Goal: Find specific page/section: Find specific page/section

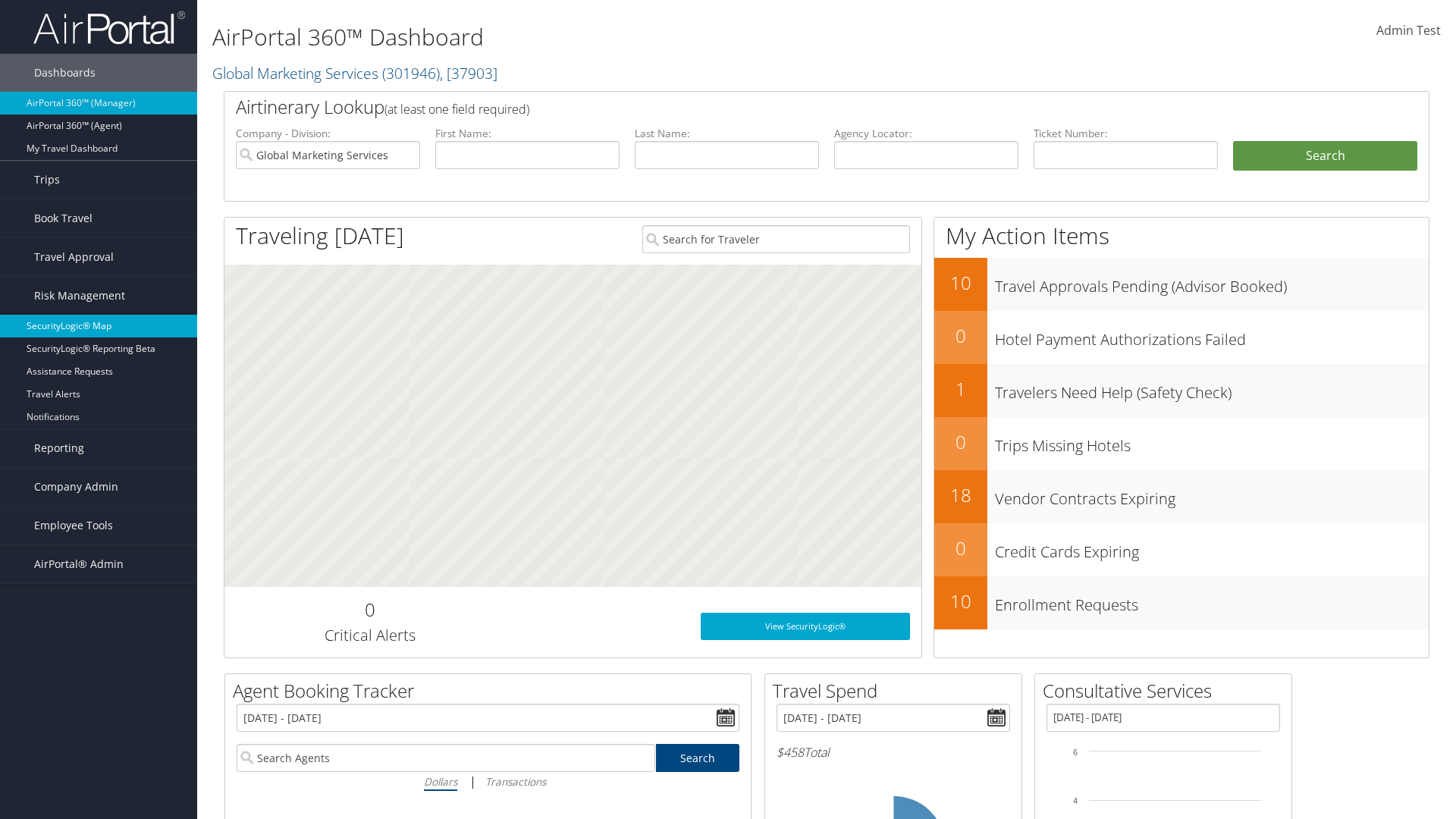
click at [99, 326] on link "SecurityLogic® Map" at bounding box center [98, 326] width 197 height 23
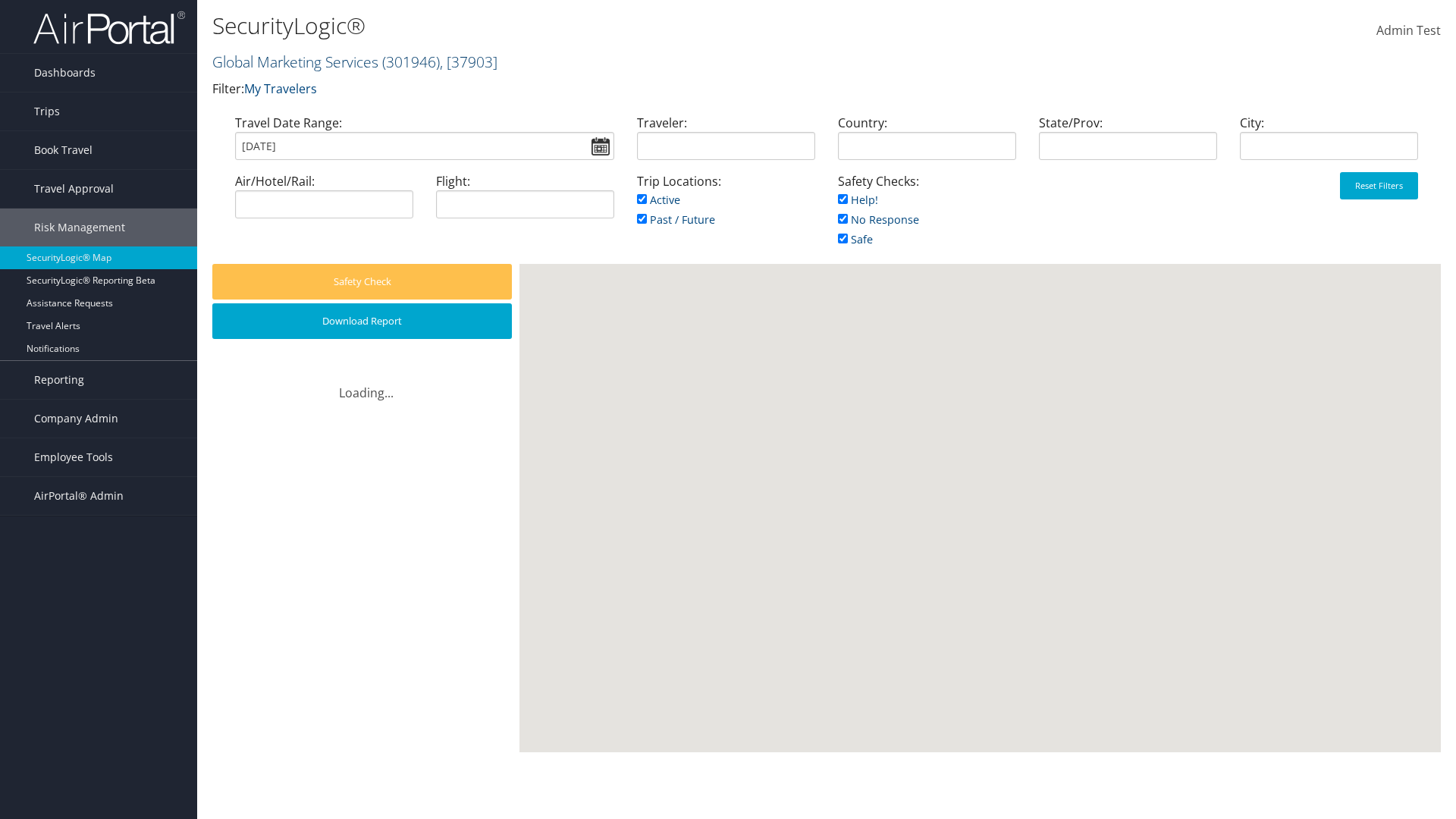
click at [293, 62] on link "Global Marketing Services ( 301946 ) , [ 37903 ]" at bounding box center [355, 62] width 285 height 21
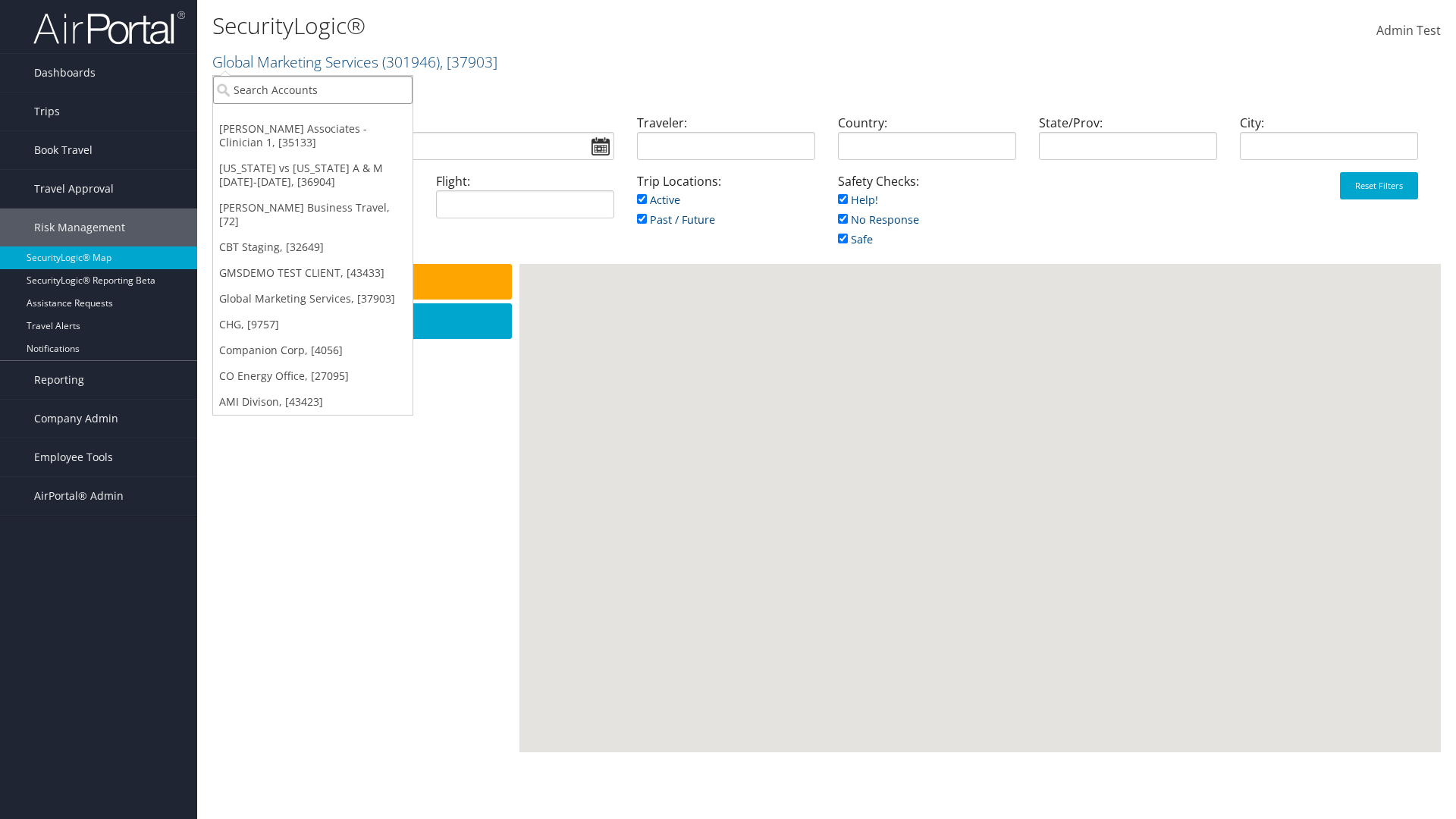
click at [312, 89] on input "search" at bounding box center [313, 89] width 199 height 28
type input "[PERSON_NAME] Business Travel"
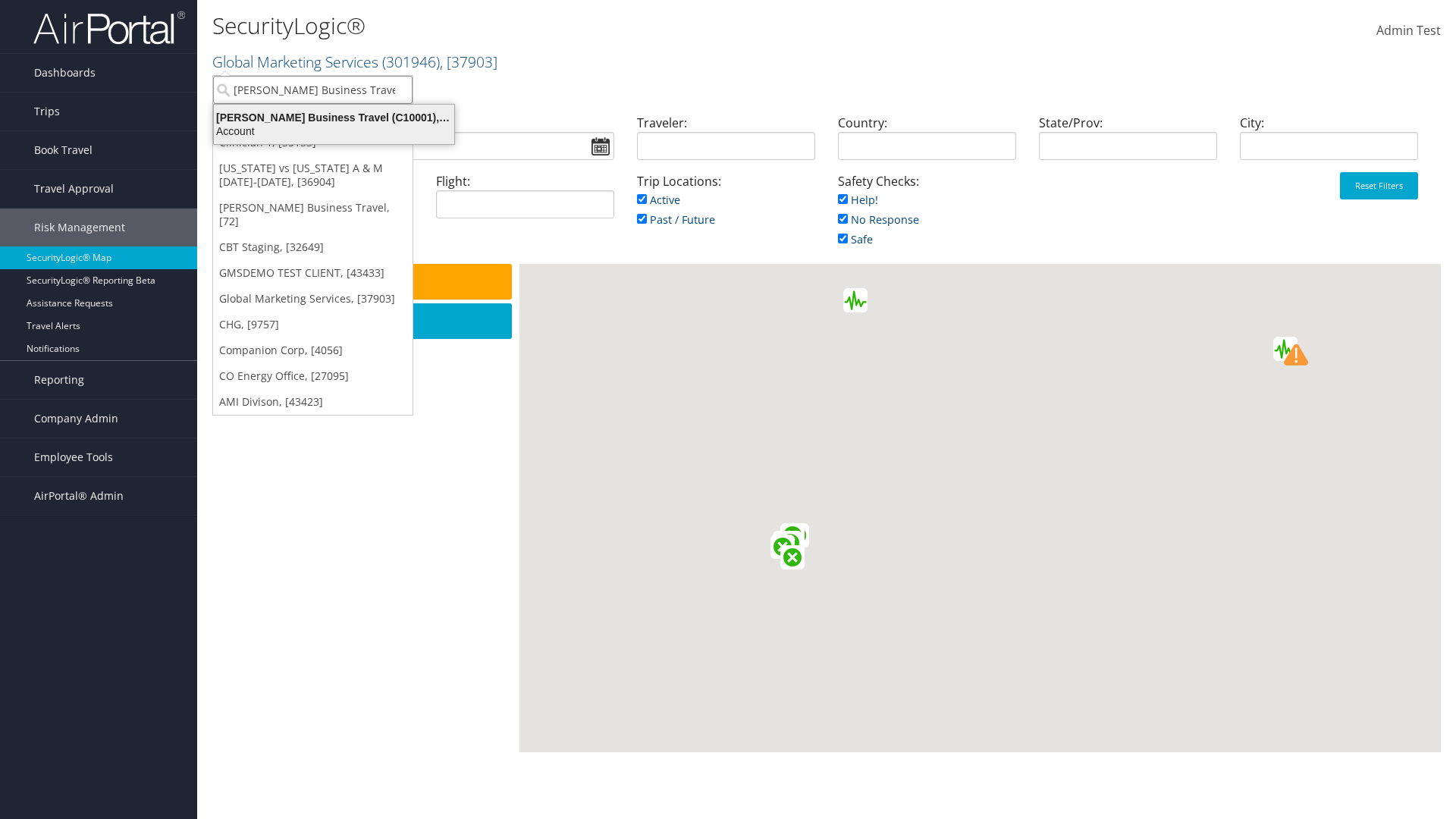
click at [334, 131] on div "Account" at bounding box center [334, 131] width 258 height 14
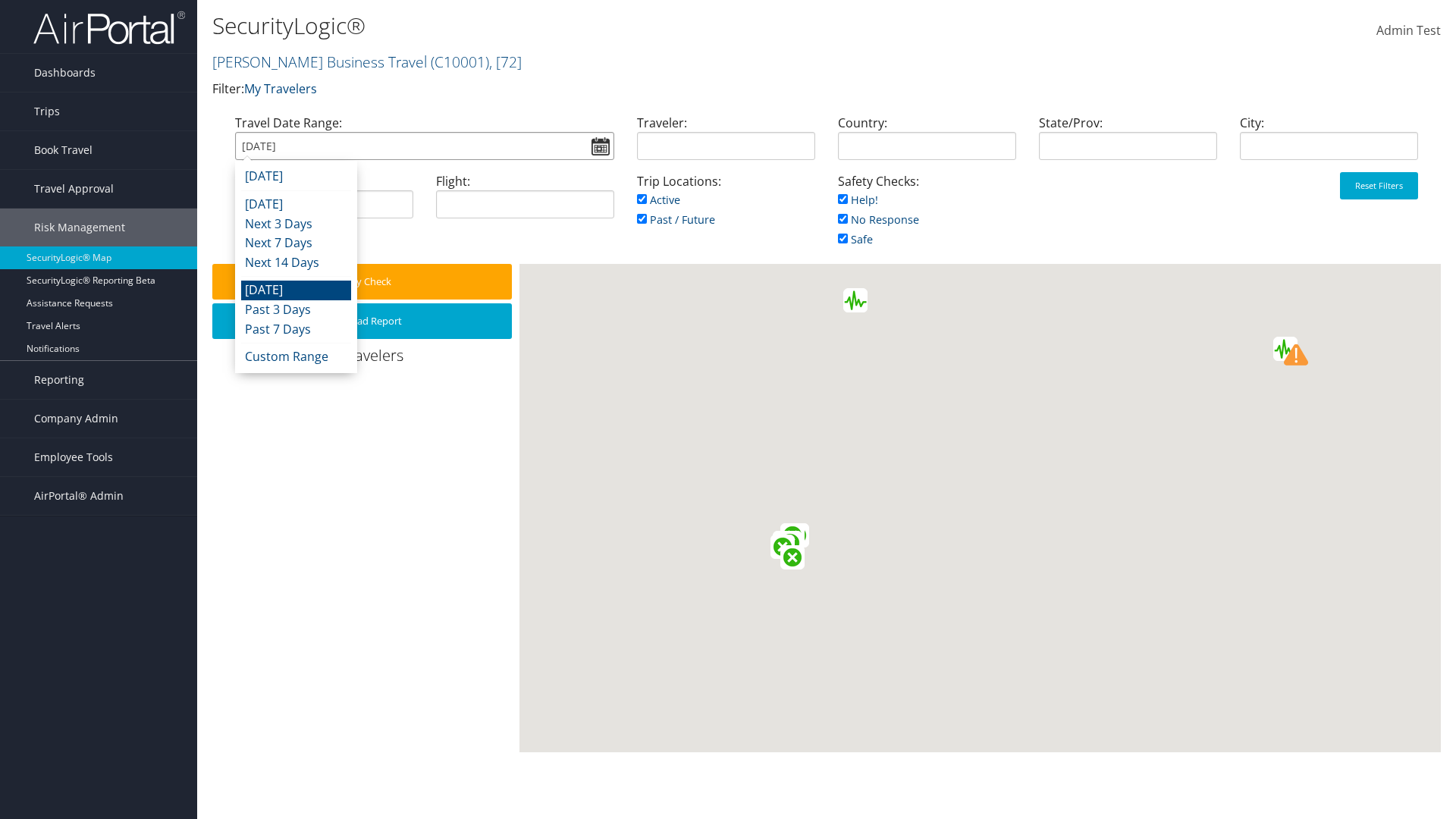
click at [424, 146] on input "[DATE]" at bounding box center [424, 146] width 379 height 28
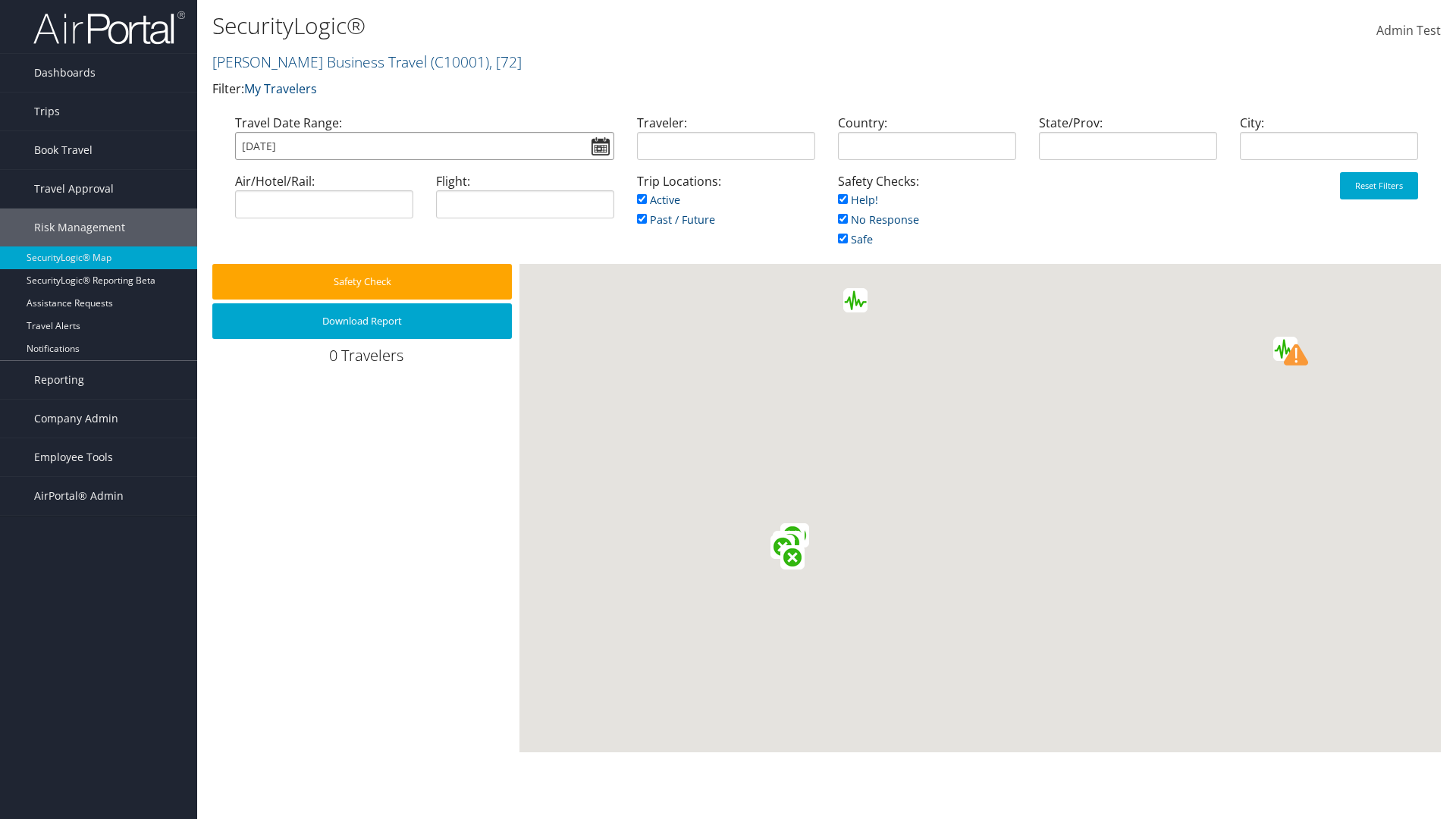
click at [424, 146] on input "[DATE]" at bounding box center [424, 146] width 379 height 28
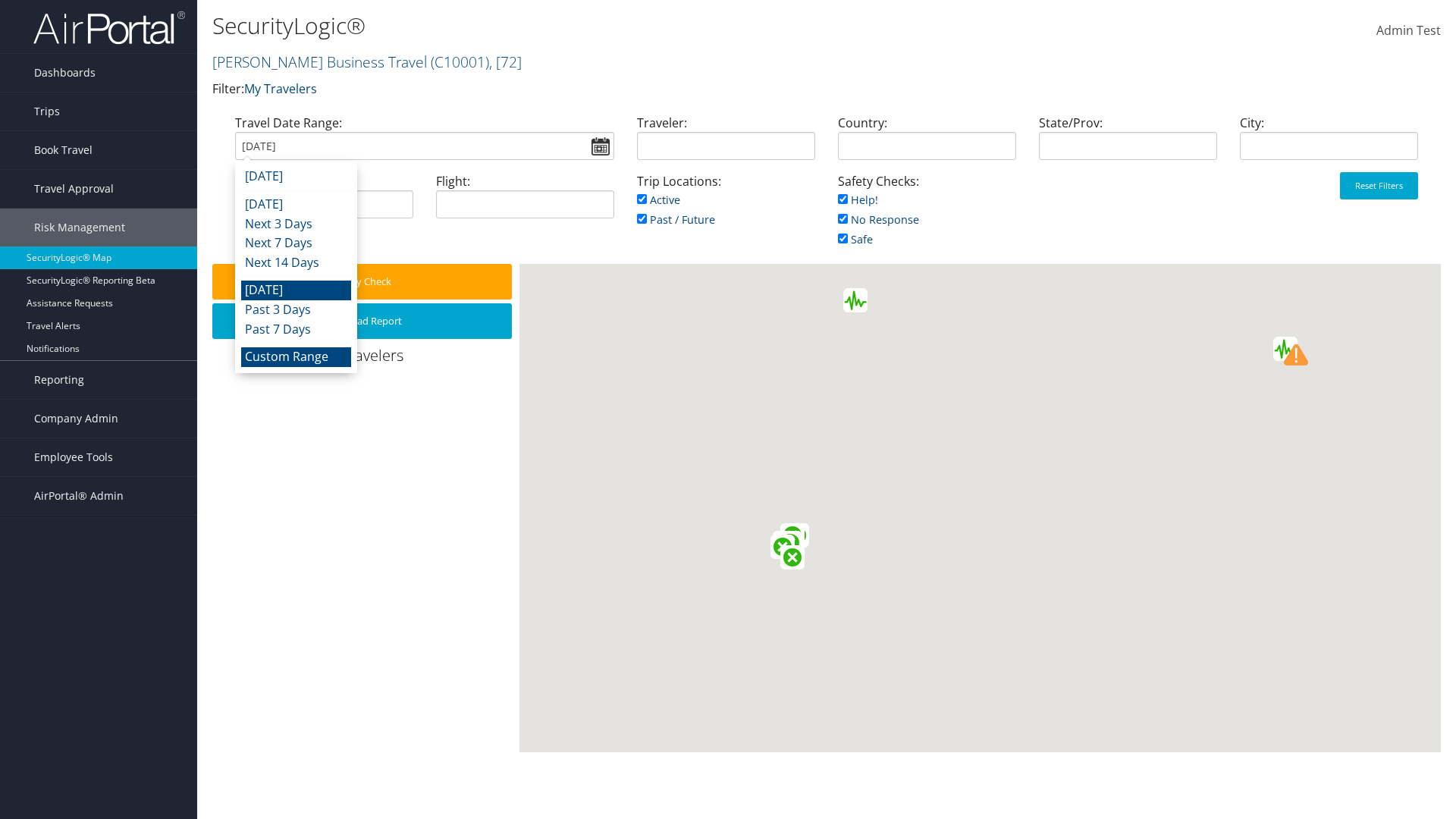
click at [296, 357] on li "Custom Range" at bounding box center [296, 357] width 110 height 20
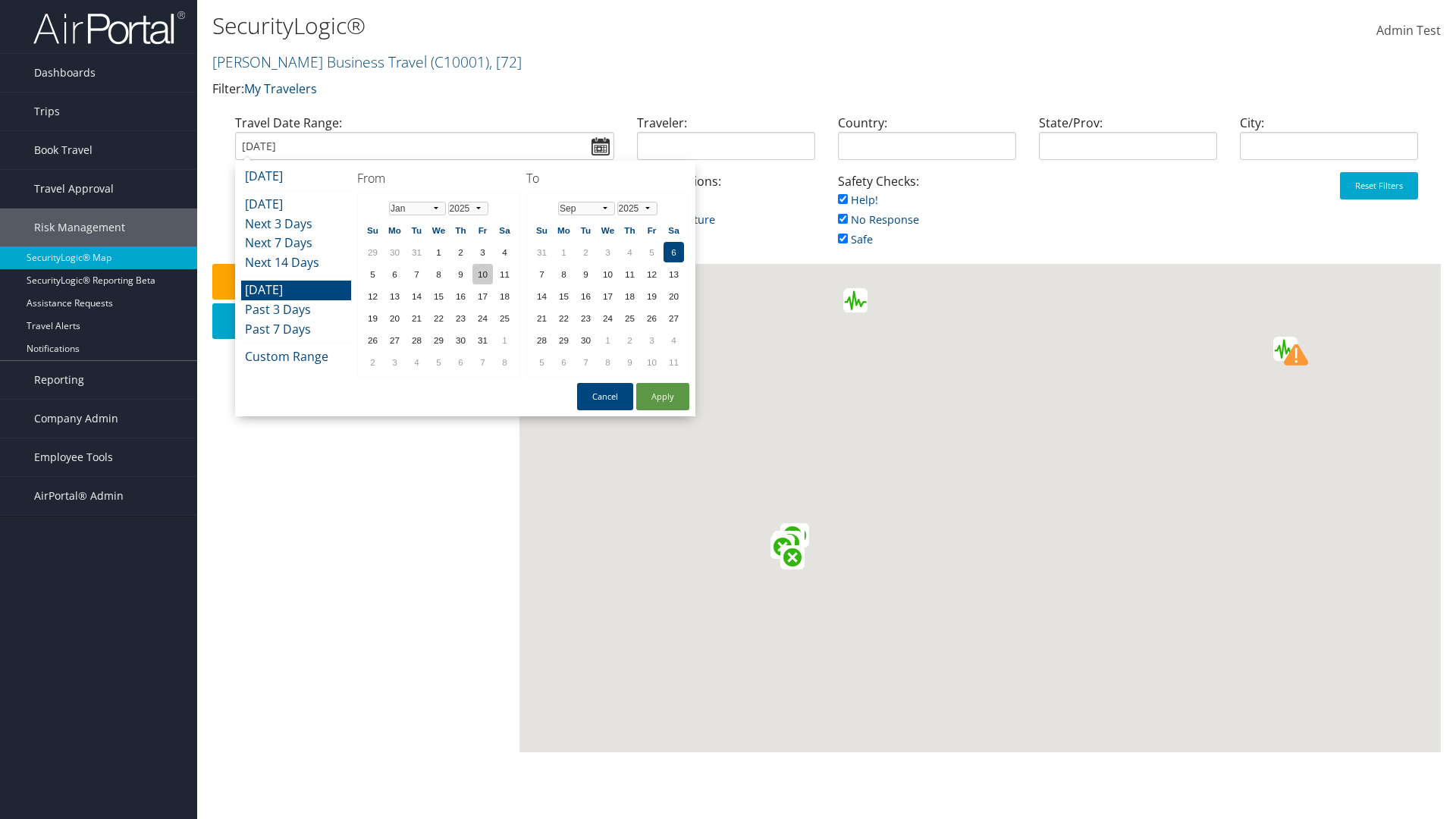
click at [482, 274] on td "10" at bounding box center [483, 274] width 21 height 21
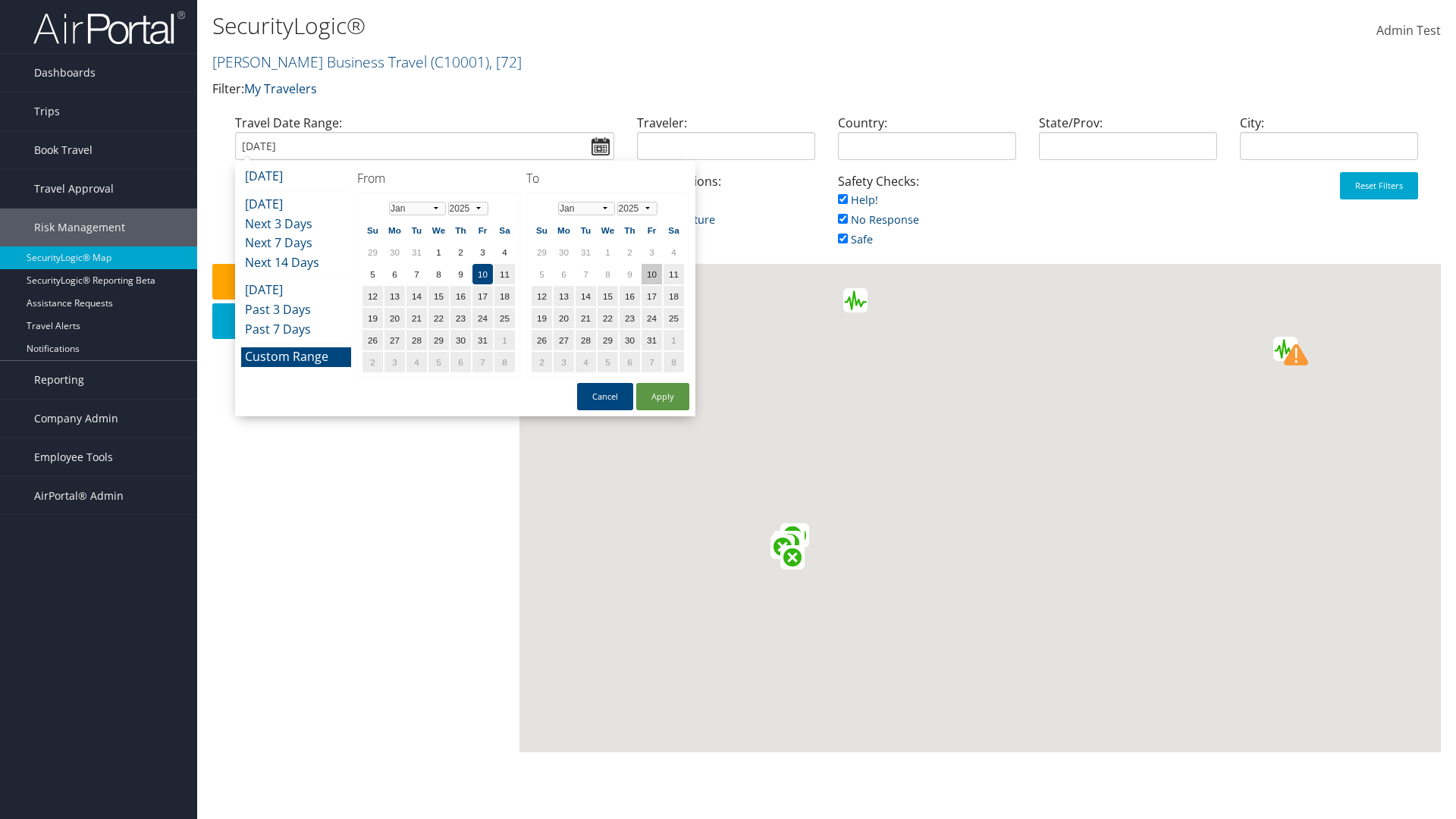
click at [651, 274] on td "10" at bounding box center [652, 274] width 21 height 21
click at [663, 396] on button "Apply" at bounding box center [663, 396] width 53 height 27
type input "01/10/2025"
